Goal: Transaction & Acquisition: Subscribe to service/newsletter

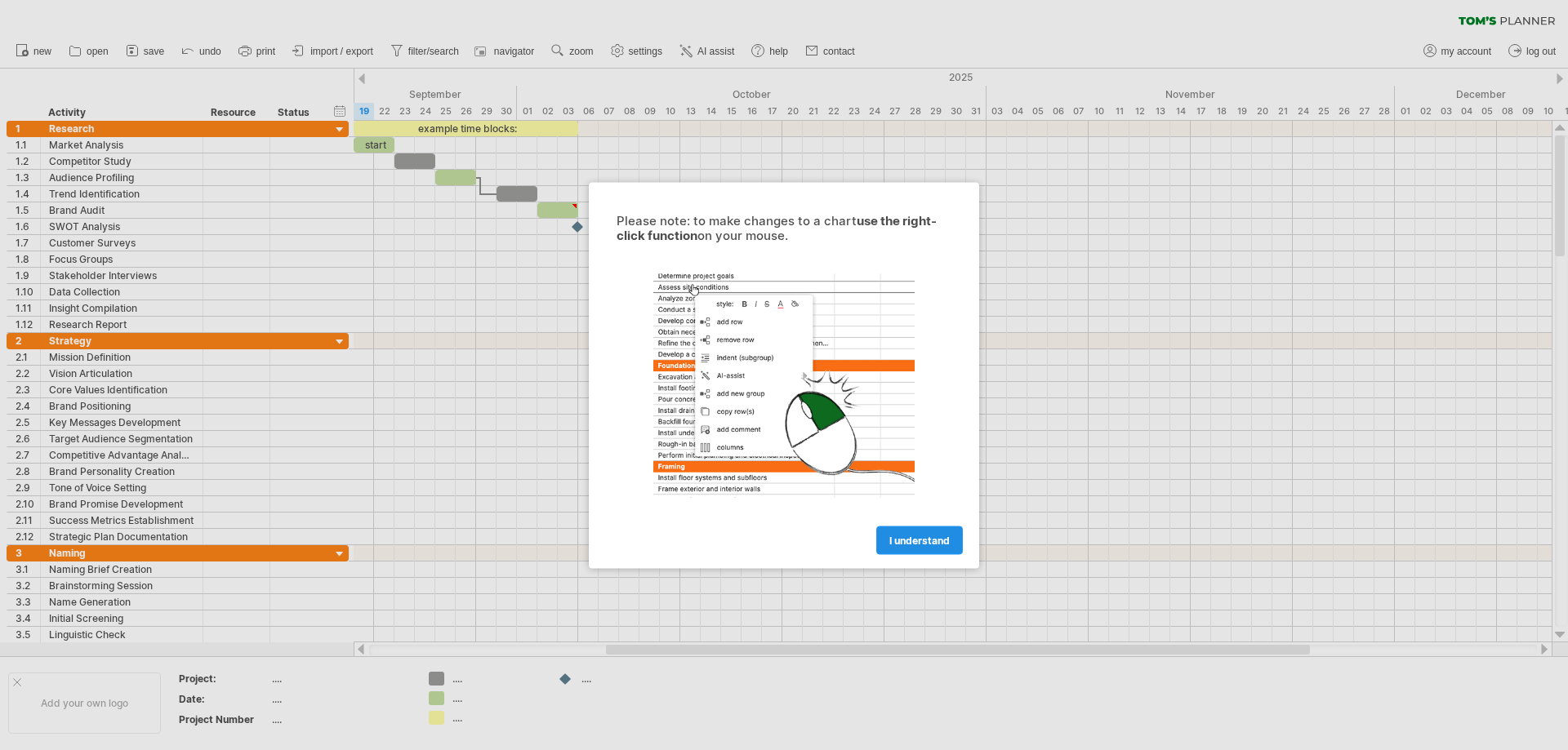
click at [896, 537] on span "I understand" at bounding box center [920, 540] width 61 height 13
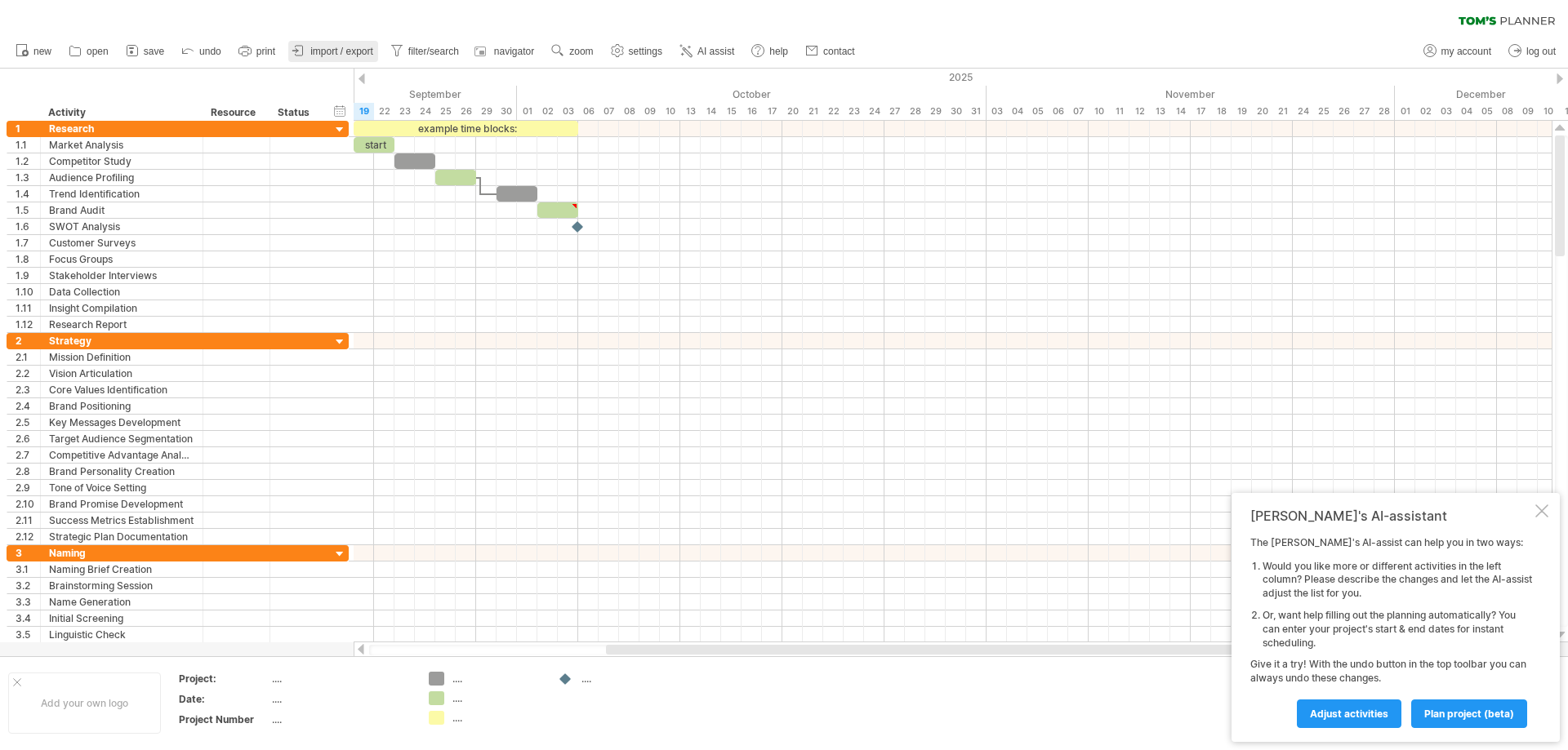
click at [340, 48] on span "import / export" at bounding box center [341, 51] width 63 height 12
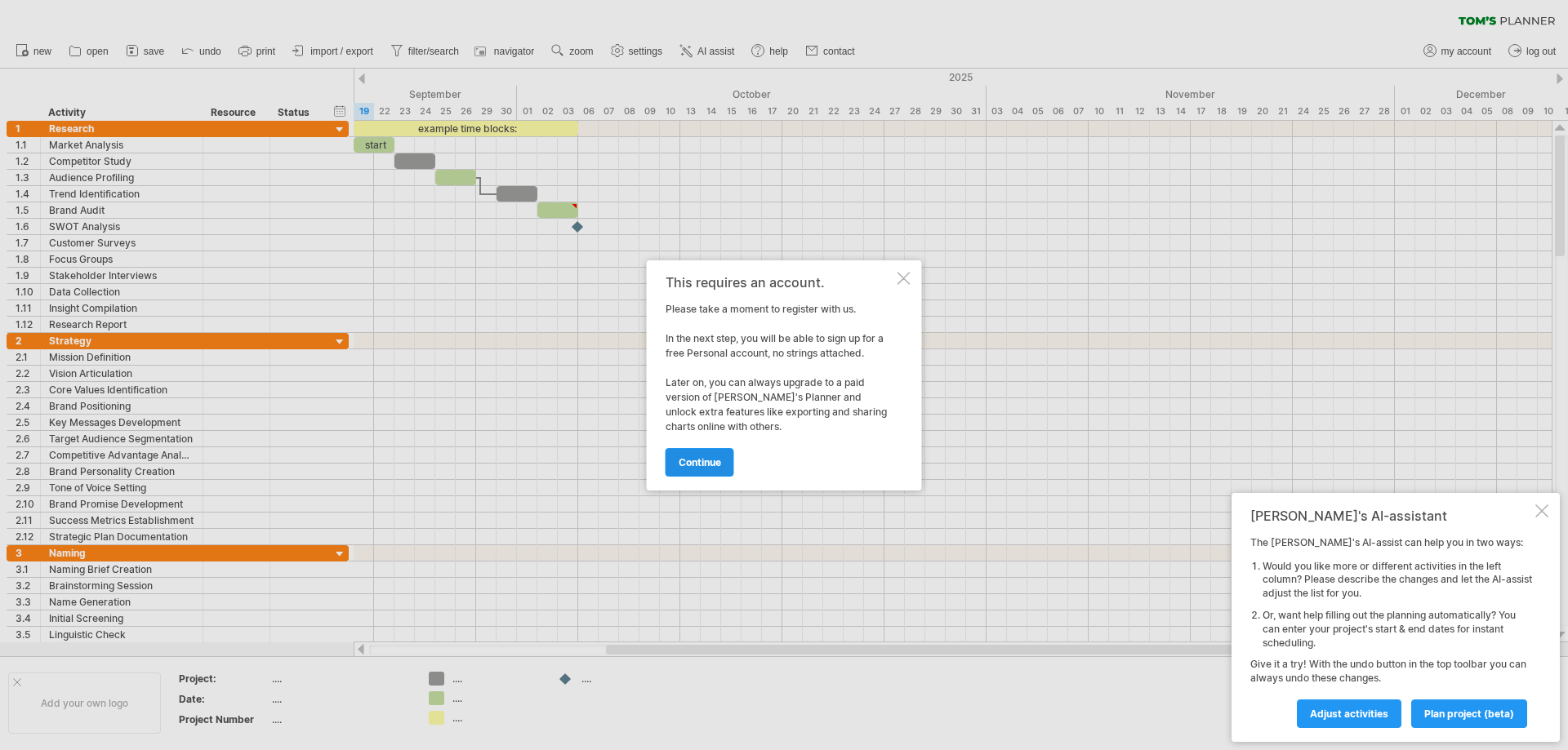
click at [706, 461] on span "continue" at bounding box center [700, 462] width 42 height 13
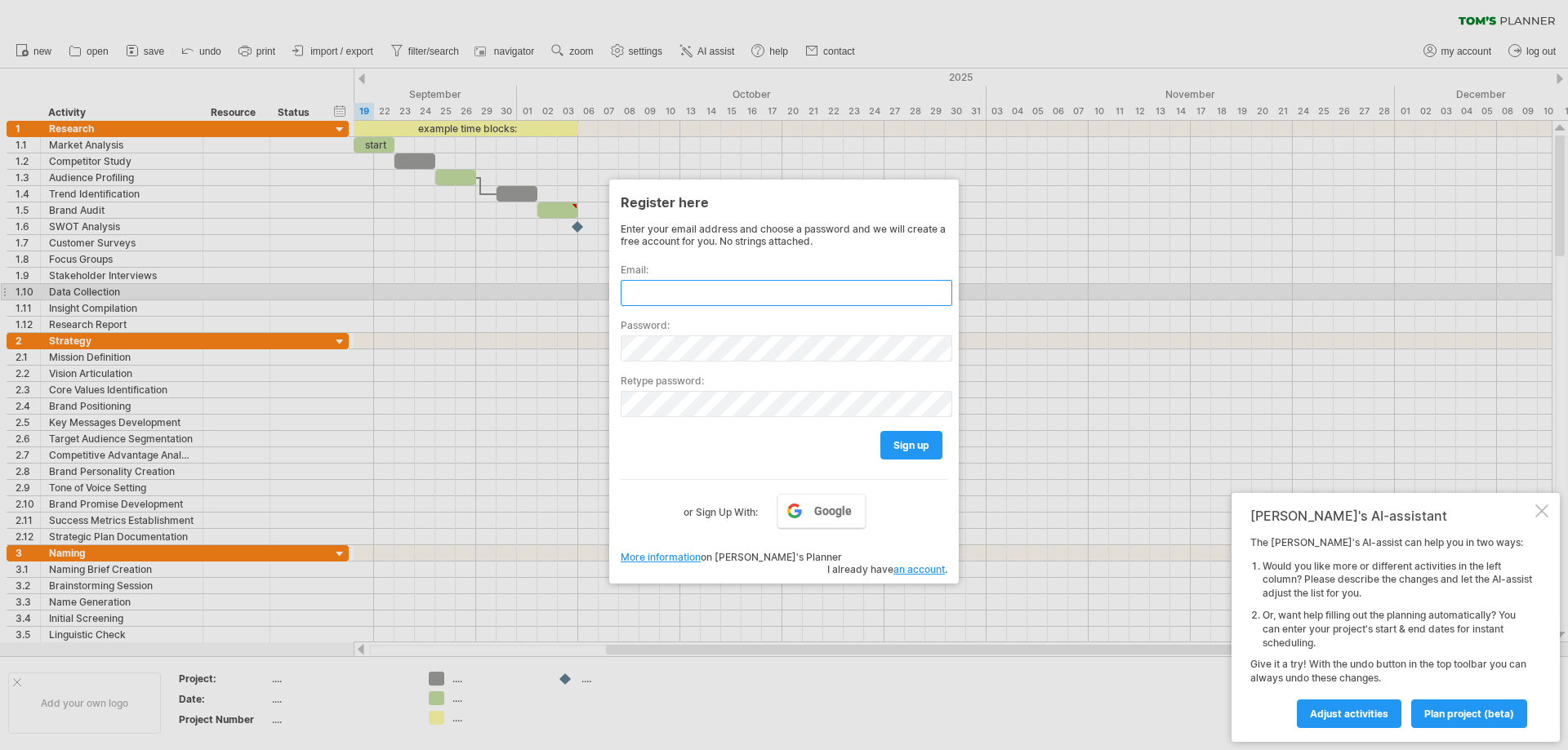
click at [674, 284] on input "text" at bounding box center [787, 293] width 332 height 26
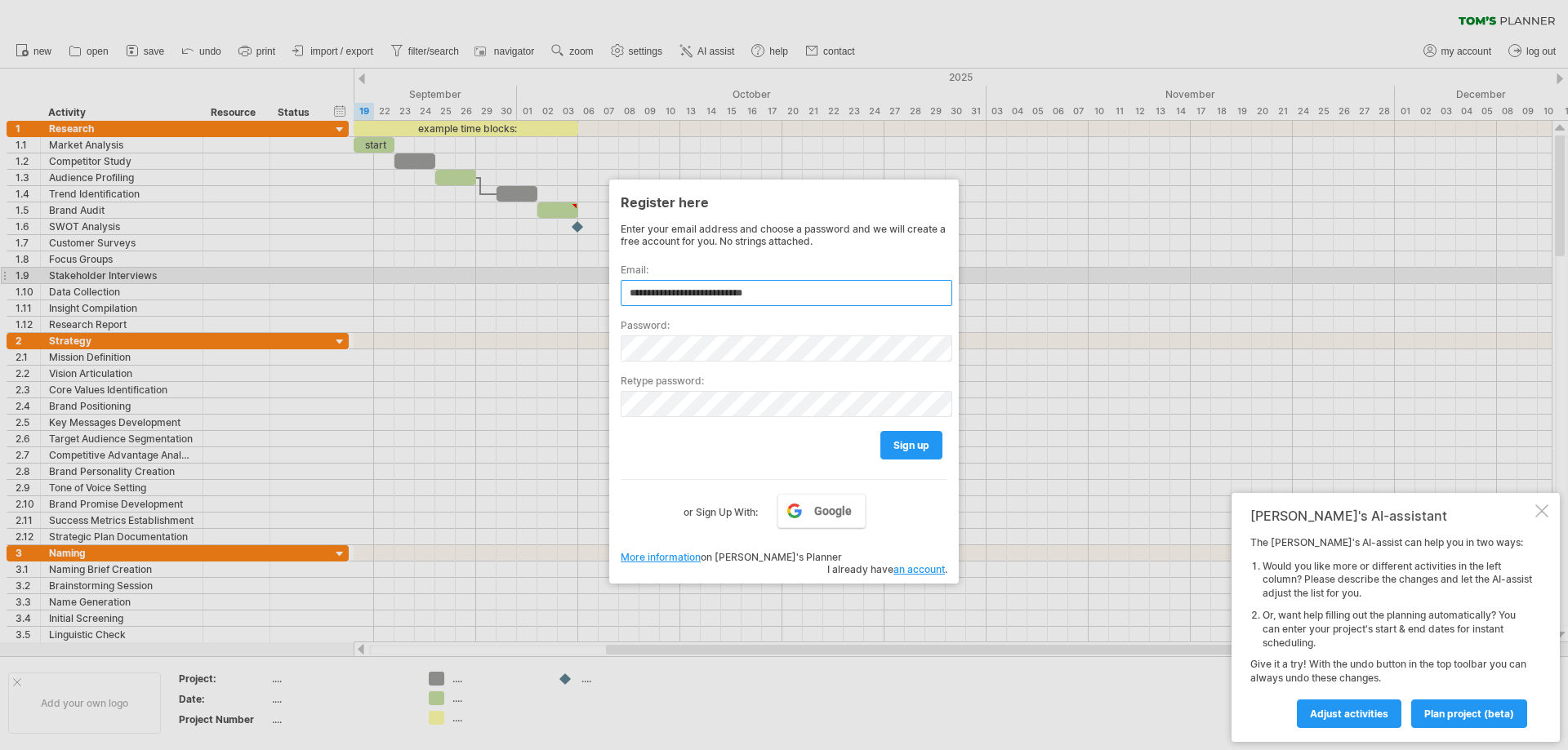
type input "**********"
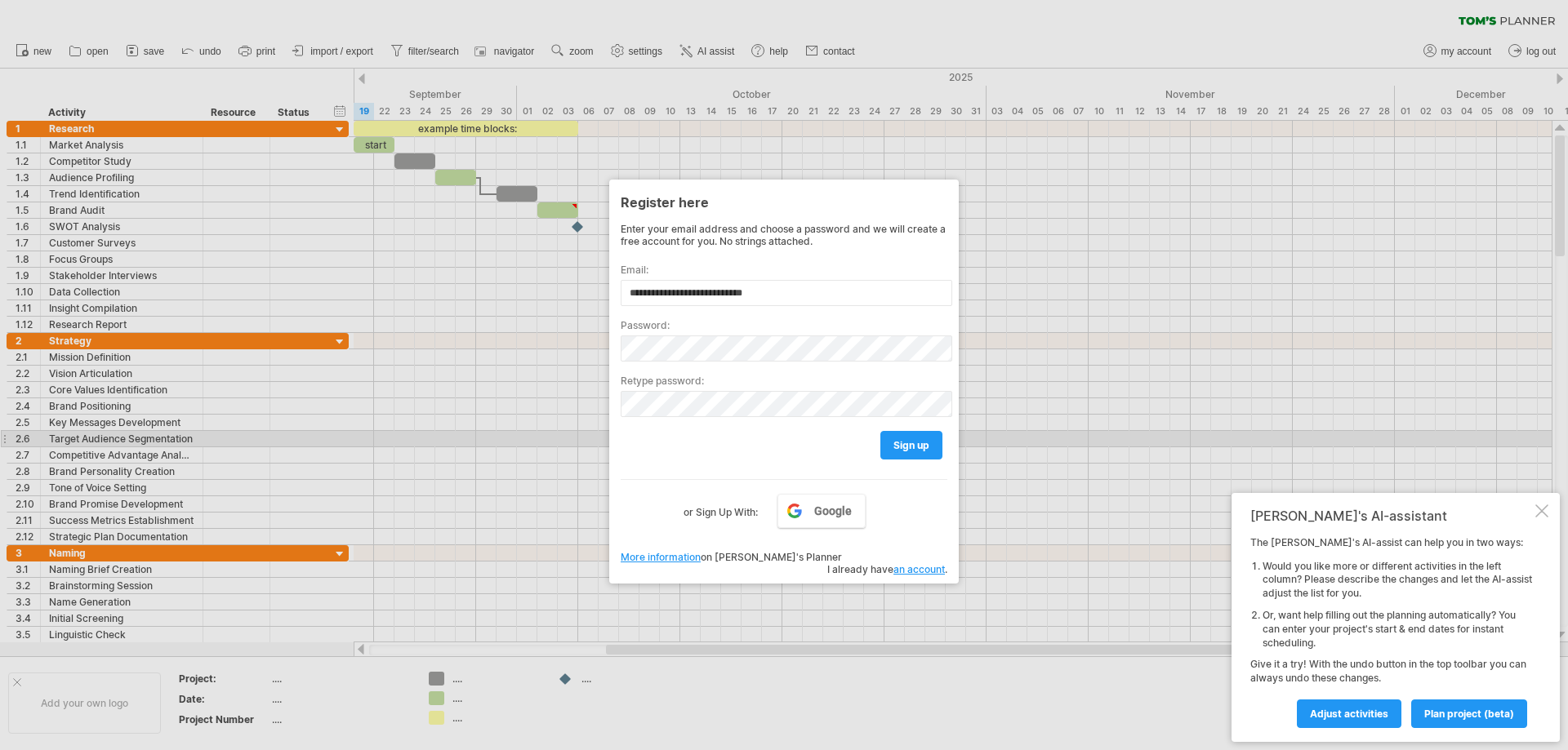
drag, startPoint x: 643, startPoint y: 438, endPoint x: 655, endPoint y: 440, distance: 12.2
click at [648, 439] on div "sign up" at bounding box center [784, 437] width 327 height 41
click at [921, 447] on span "sign up" at bounding box center [911, 445] width 36 height 13
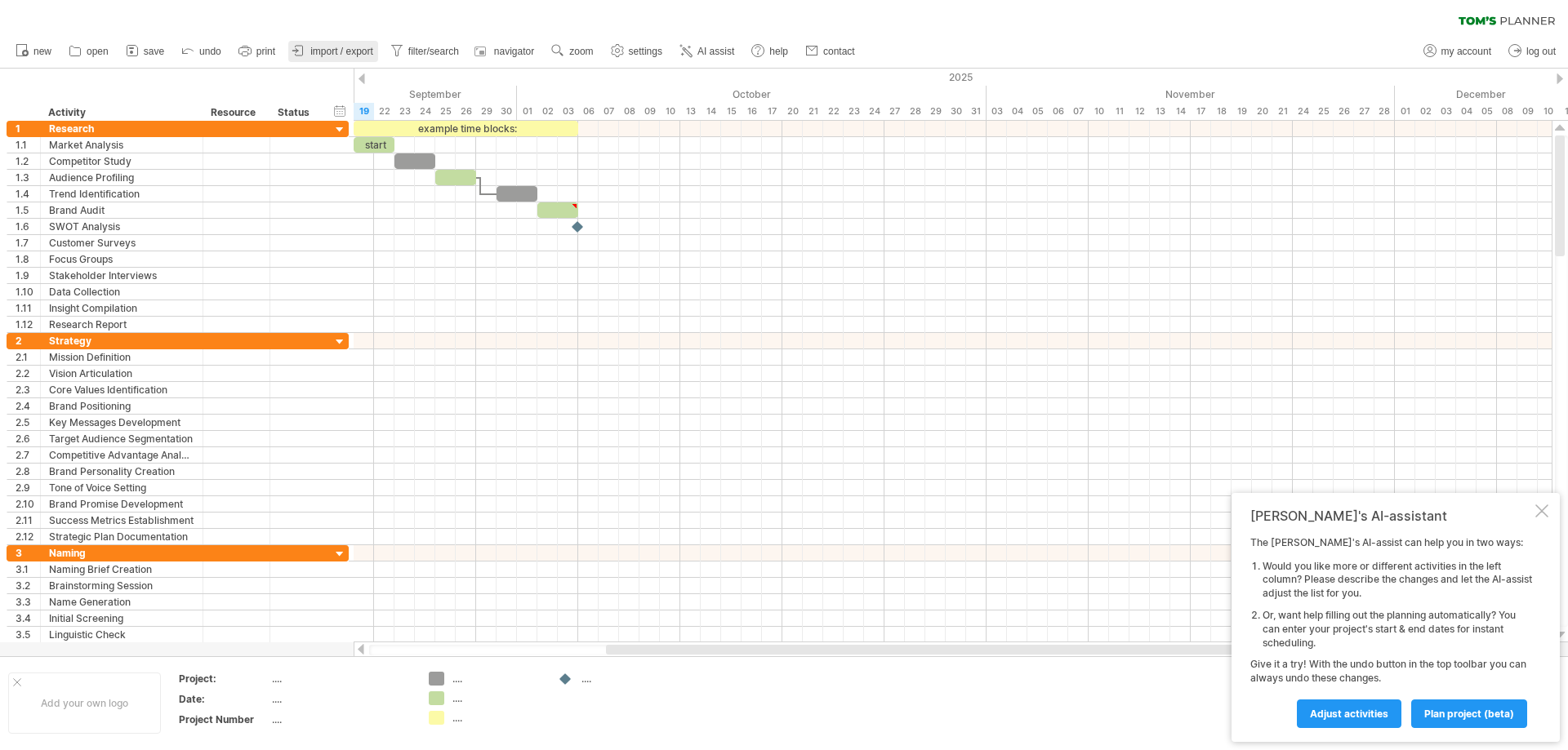
click at [344, 51] on span "import / export" at bounding box center [341, 51] width 63 height 12
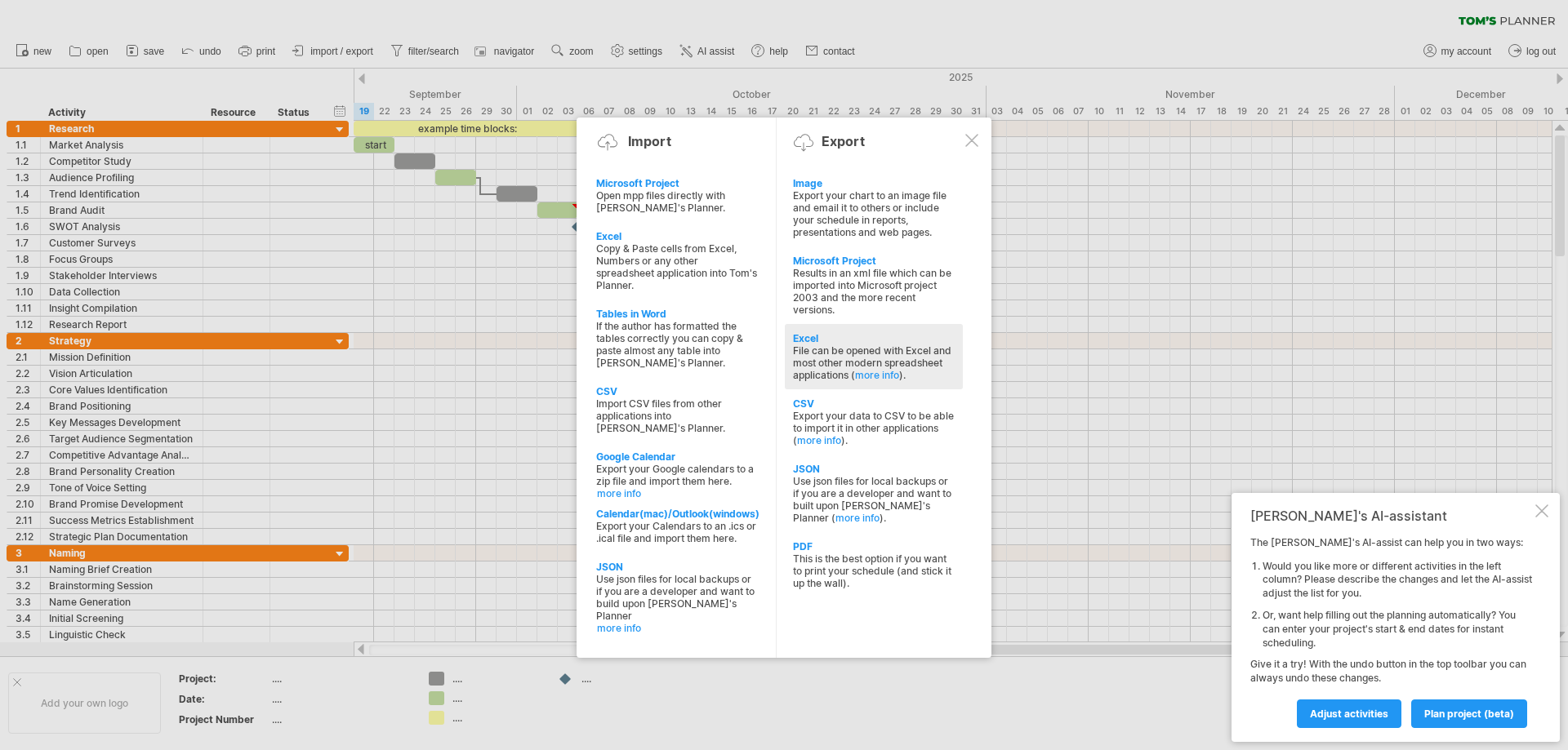
click at [896, 354] on div "File can be opened with Excel and most other modern spreadsheet applications ( …" at bounding box center [873, 363] width 162 height 37
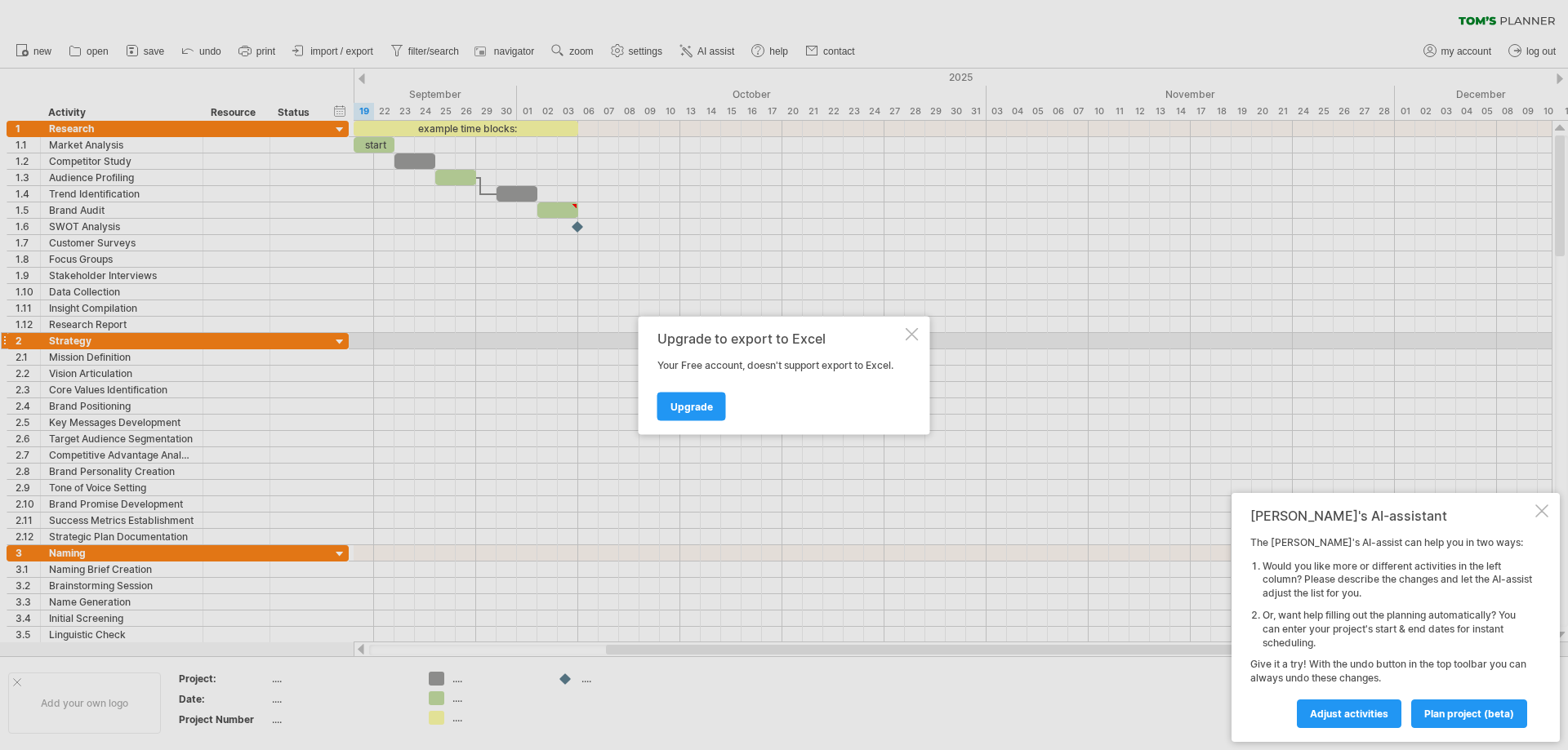
click at [909, 334] on div at bounding box center [912, 334] width 13 height 13
